Goal: Task Accomplishment & Management: Use online tool/utility

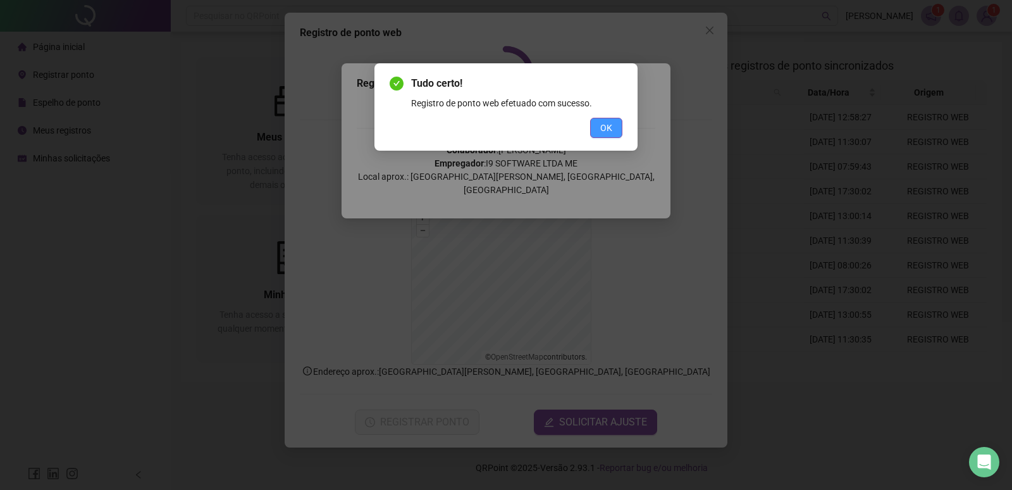
click at [616, 130] on button "OK" at bounding box center [606, 128] width 32 height 20
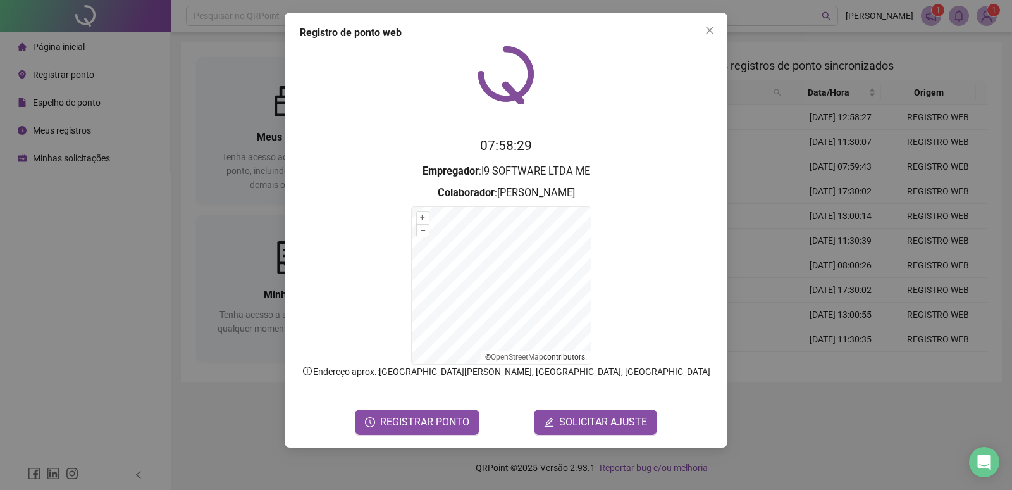
click at [674, 151] on h2 "07:58:29" at bounding box center [506, 145] width 412 height 21
click at [443, 414] on span "REGISTRAR PONTO" at bounding box center [424, 421] width 89 height 15
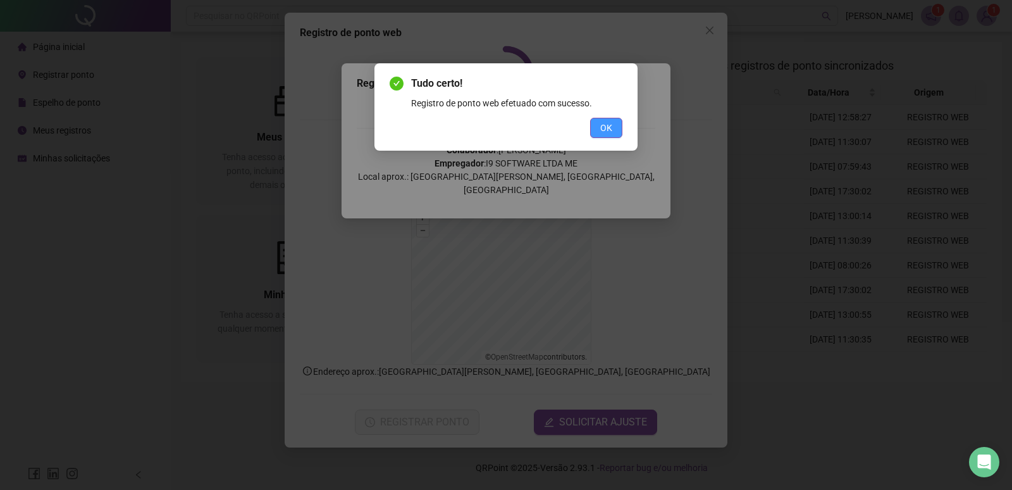
click at [611, 129] on span "OK" at bounding box center [606, 128] width 12 height 14
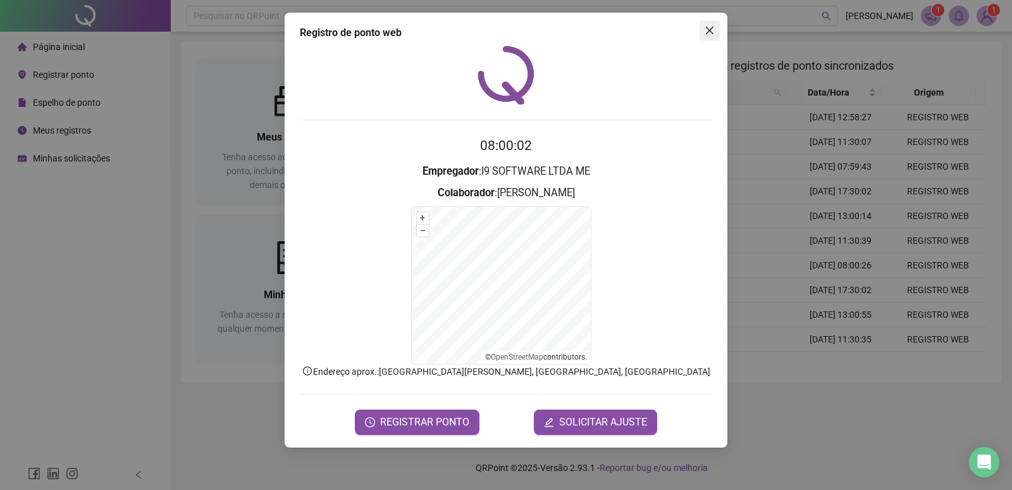
click at [705, 31] on icon "close" at bounding box center [710, 30] width 10 height 10
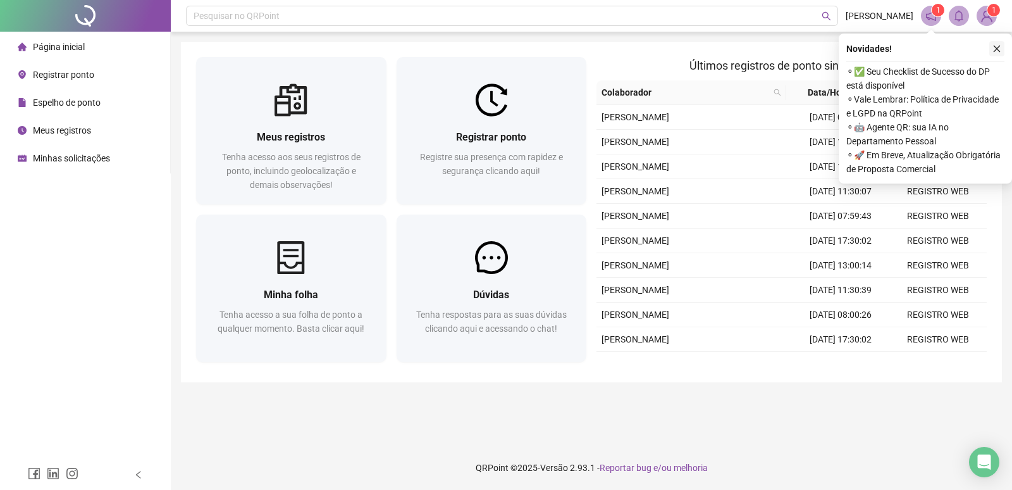
click at [994, 54] on button "button" at bounding box center [996, 48] width 15 height 15
